Goal: Check status: Check status

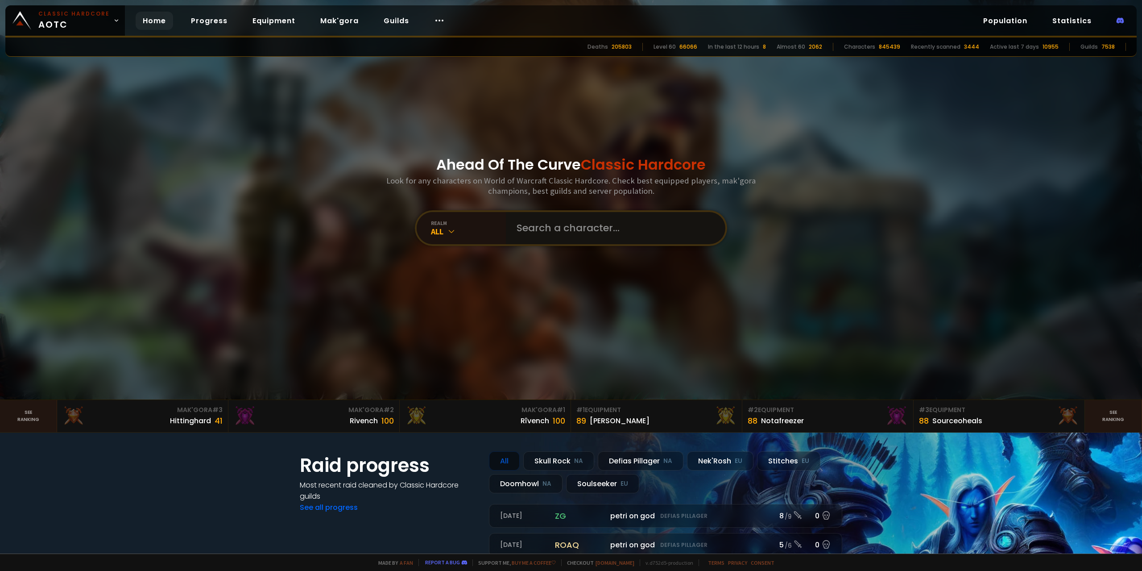
click at [557, 228] on input "text" at bounding box center [612, 228] width 203 height 32
paste input "Ibskingen"
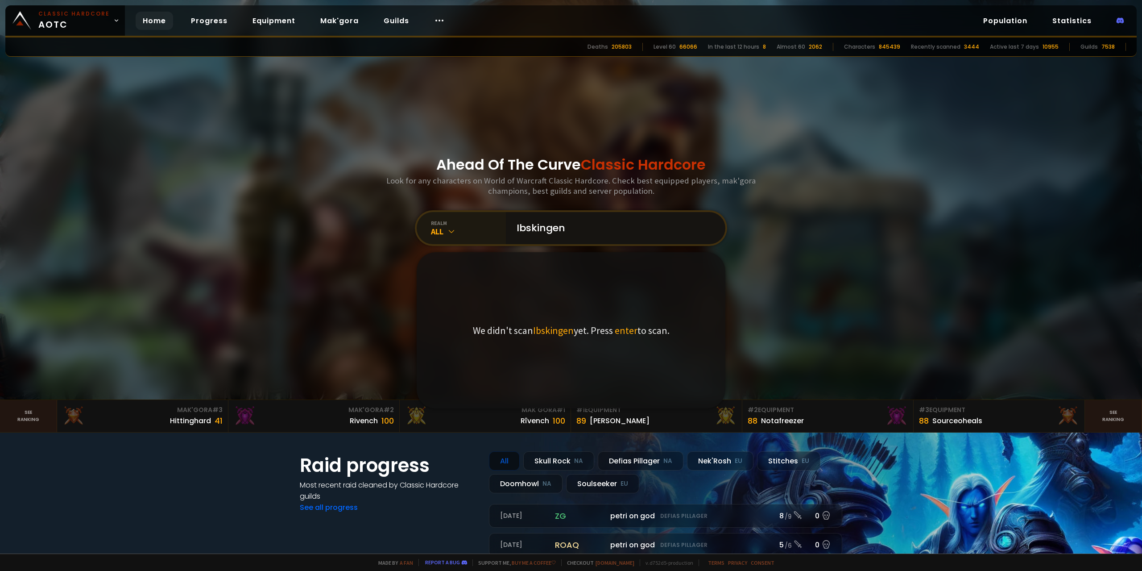
type input "Ibskingen"
click at [451, 232] on icon at bounding box center [451, 231] width 9 height 9
click at [461, 390] on div "Soulseeker EU" at bounding box center [462, 390] width 86 height 21
click at [615, 227] on input "Ibskingen" at bounding box center [612, 228] width 203 height 32
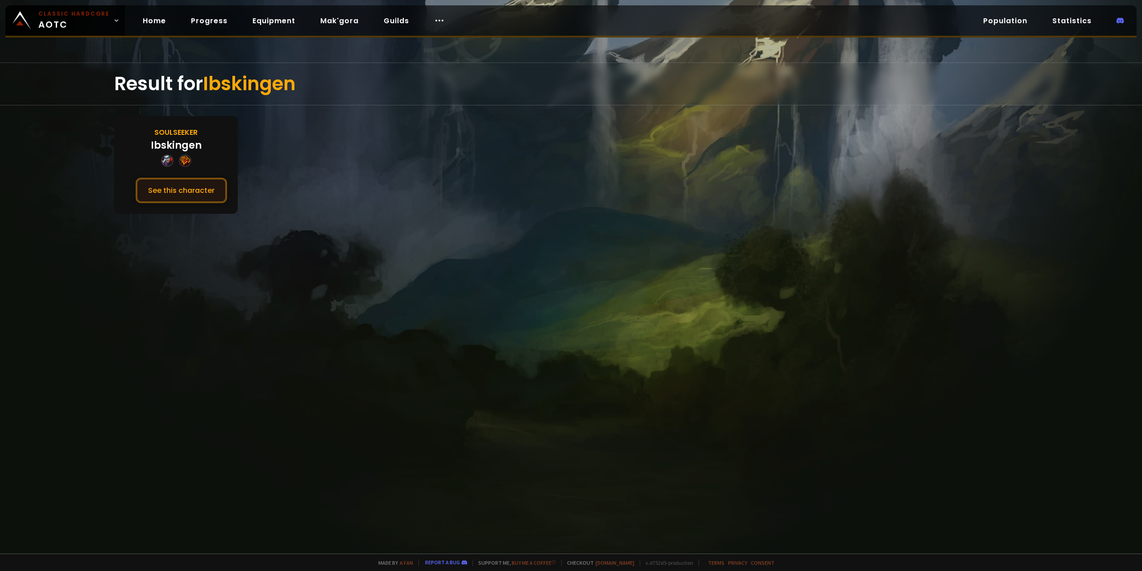
click at [174, 191] on button "See this character" at bounding box center [181, 190] width 91 height 25
